Goal: Task Accomplishment & Management: Manage account settings

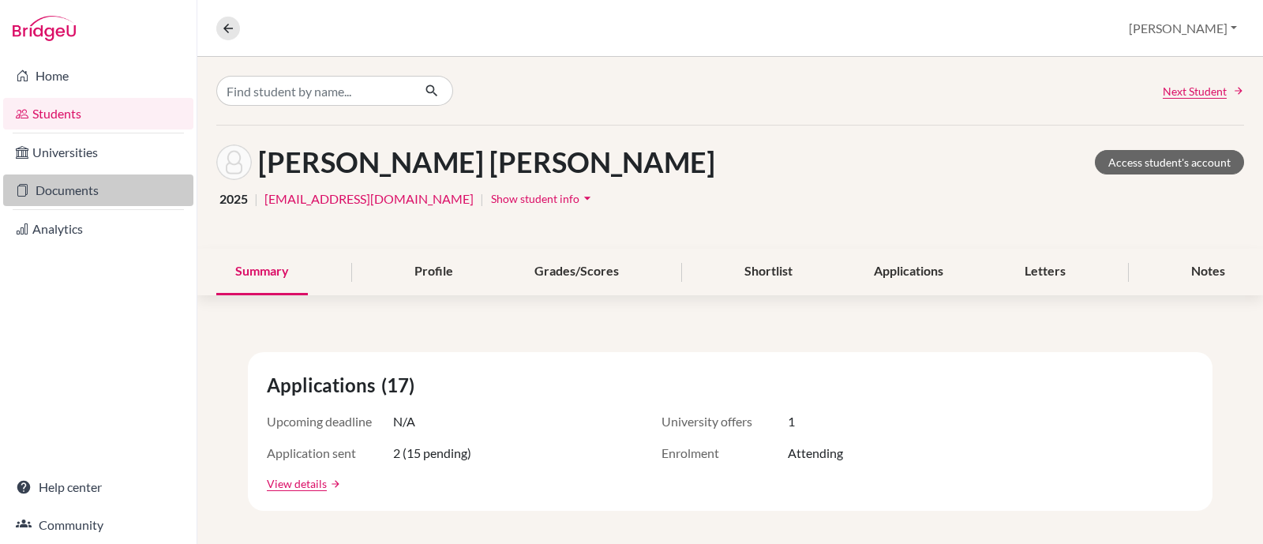
click at [73, 193] on link "Documents" at bounding box center [98, 190] width 190 height 32
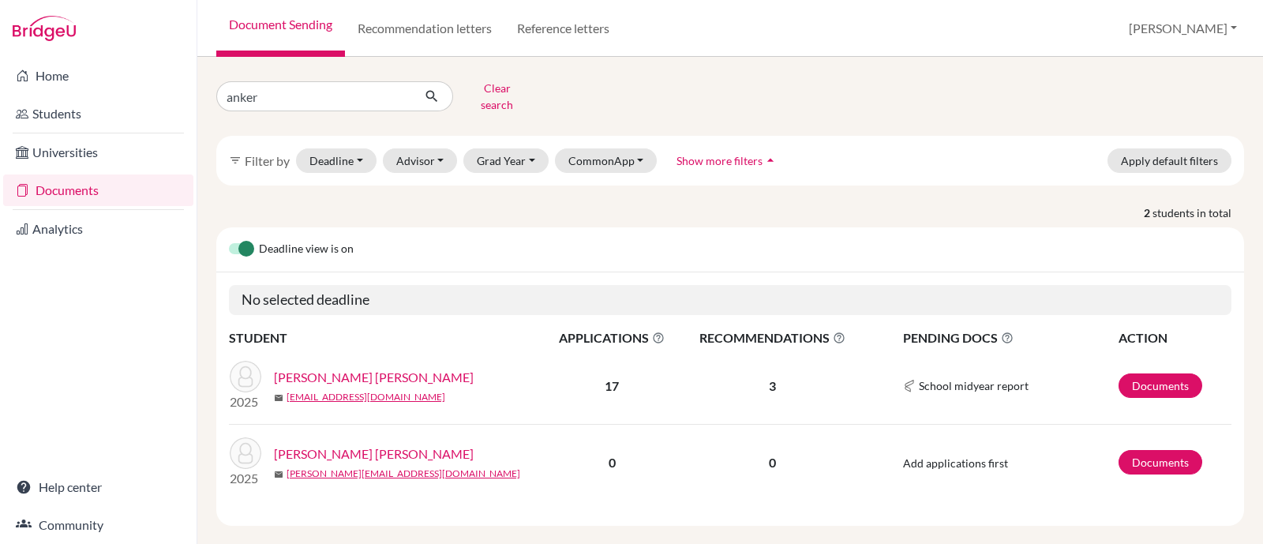
click at [339, 368] on link "[PERSON_NAME] [PERSON_NAME]" at bounding box center [374, 377] width 200 height 19
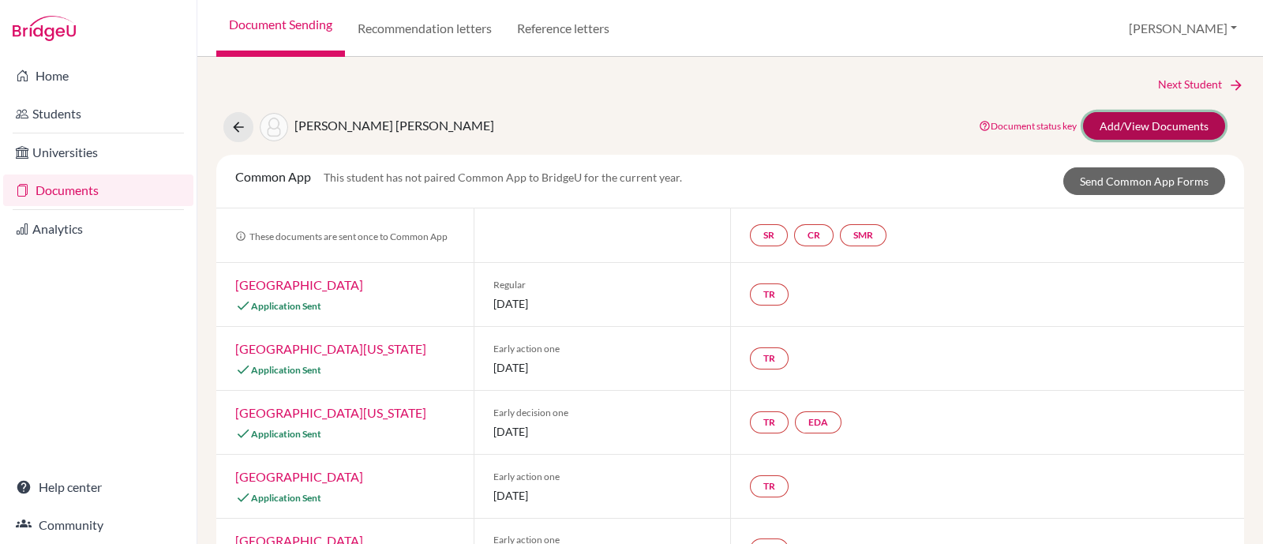
click at [1143, 128] on link "Add/View Documents" at bounding box center [1154, 126] width 142 height 28
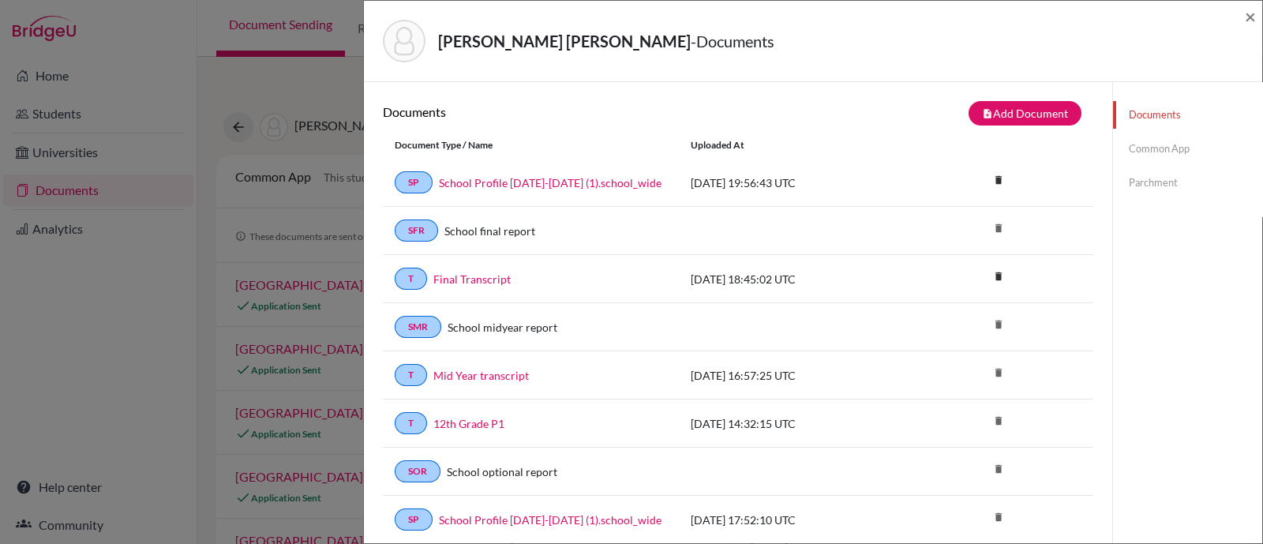
click at [1131, 183] on link "Parchment" at bounding box center [1187, 183] width 149 height 28
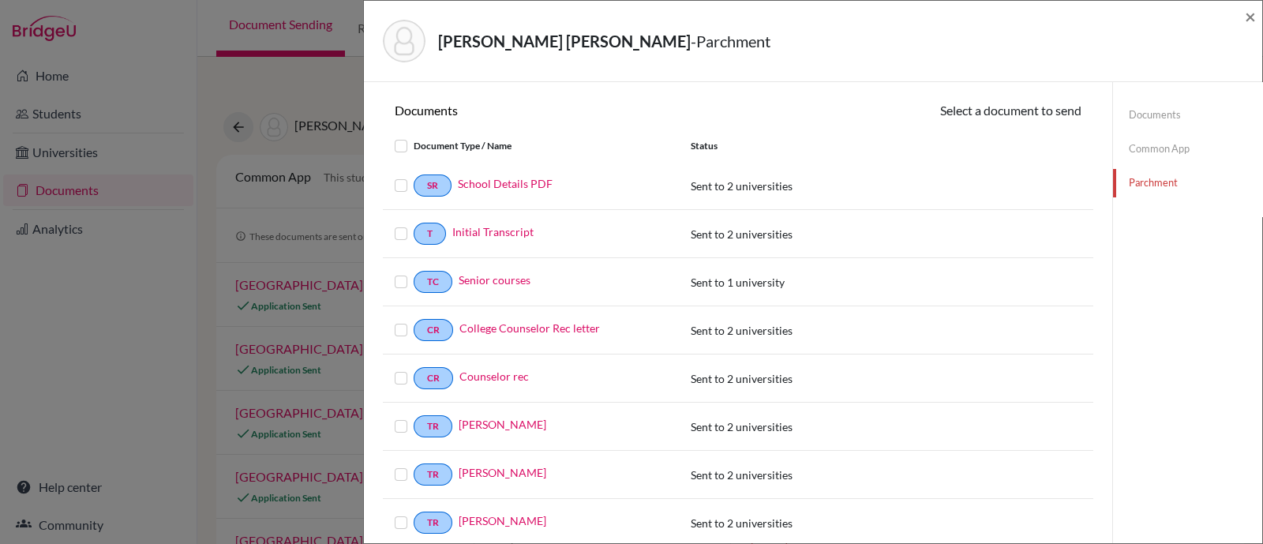
scroll to position [295, 0]
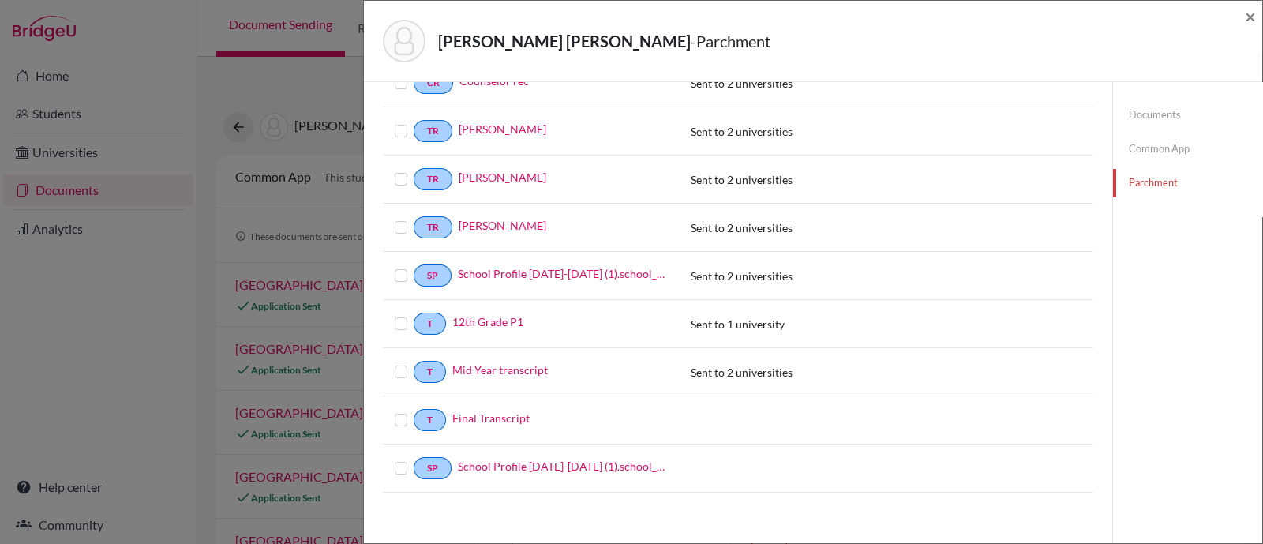
click at [414, 411] on label at bounding box center [414, 411] width 0 height 0
click at [0, 0] on input "checkbox" at bounding box center [0, 0] width 0 height 0
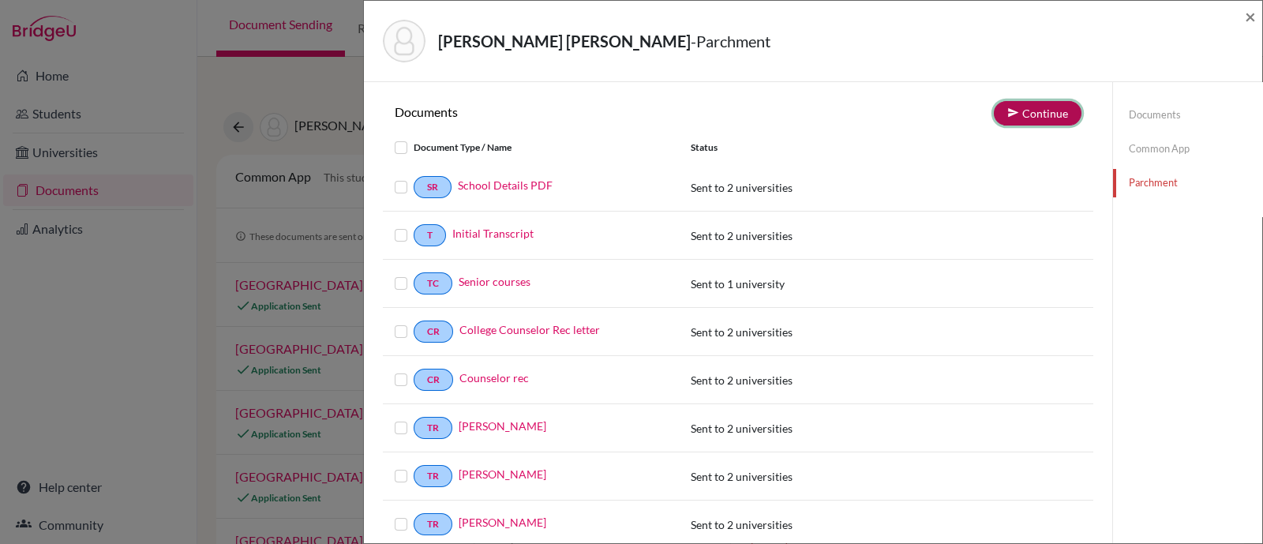
click at [1041, 120] on button "Continue" at bounding box center [1038, 113] width 88 height 24
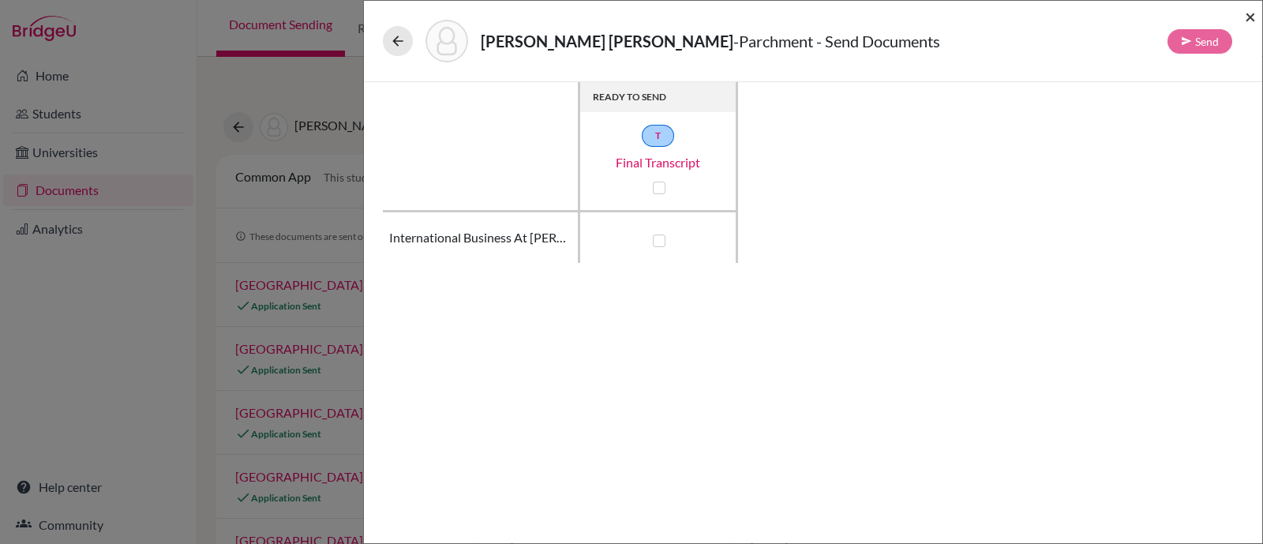
click at [1252, 16] on span "×" at bounding box center [1250, 16] width 11 height 23
